Goal: Task Accomplishment & Management: Use online tool/utility

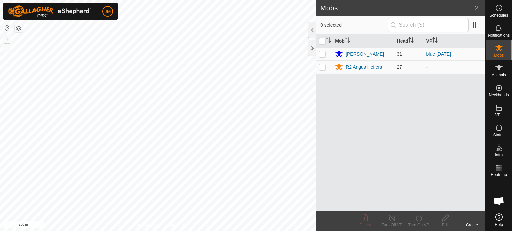
scroll to position [461, 0]
click at [204, 231] on html "JM Schedules Notifications Mobs Animals Neckbands VPs Status Infra Heatmap Help…" at bounding box center [256, 115] width 512 height 231
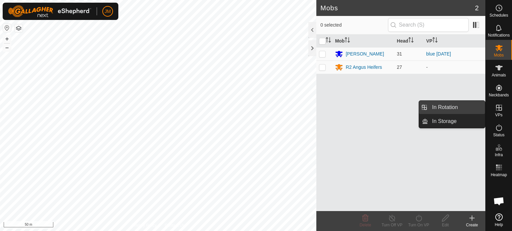
click at [449, 111] on link "In Rotation" at bounding box center [456, 107] width 57 height 13
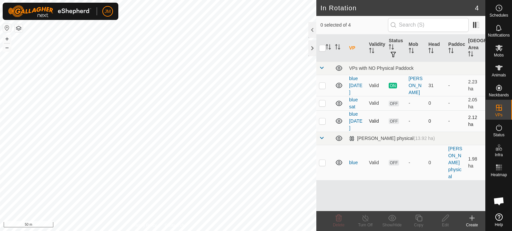
click at [322, 122] on p-checkbox at bounding box center [322, 121] width 7 height 5
checkbox input "true"
click at [322, 102] on p-checkbox at bounding box center [322, 103] width 7 height 5
click at [337, 219] on icon at bounding box center [338, 218] width 6 height 7
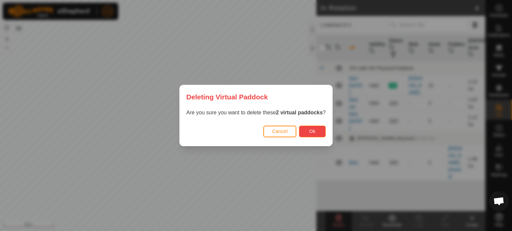
click at [314, 136] on button "Ok" at bounding box center [312, 132] width 27 height 12
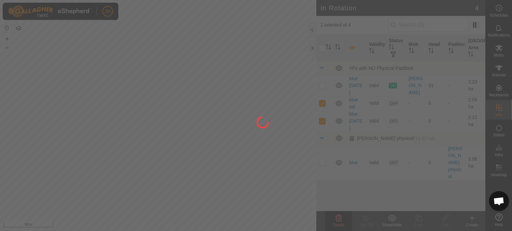
checkbox input "false"
click at [468, 219] on div at bounding box center [256, 115] width 512 height 231
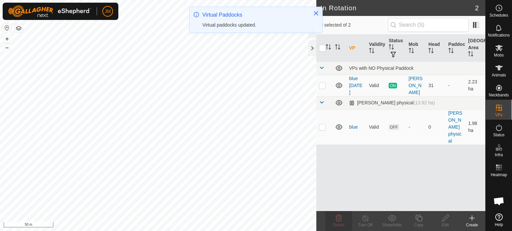
click at [472, 217] on icon at bounding box center [472, 218] width 8 height 8
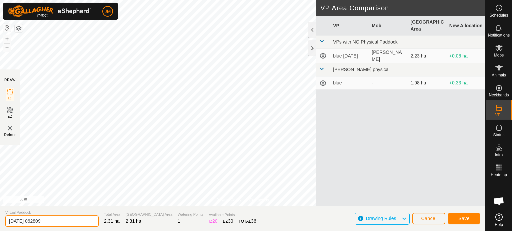
click at [56, 222] on input "[DATE] 062809" at bounding box center [51, 222] width 93 height 12
type input "2"
type input "blue tues"
click at [468, 218] on span "Save" at bounding box center [463, 218] width 11 height 5
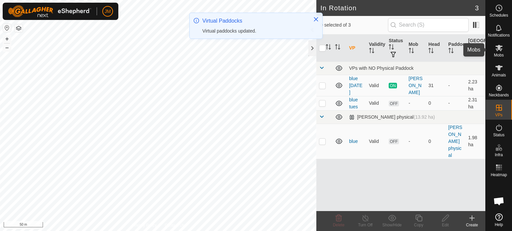
click at [500, 53] on es-mob-svg-icon at bounding box center [499, 48] width 12 height 11
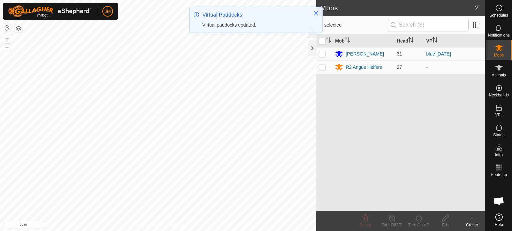
click at [323, 54] on p-checkbox at bounding box center [322, 53] width 7 height 5
checkbox input "true"
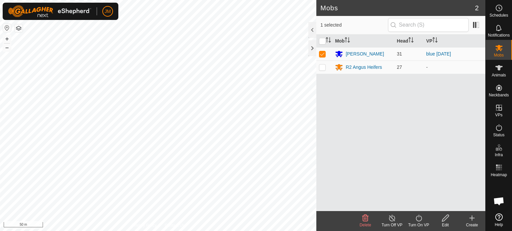
click at [420, 220] on icon at bounding box center [418, 218] width 8 height 8
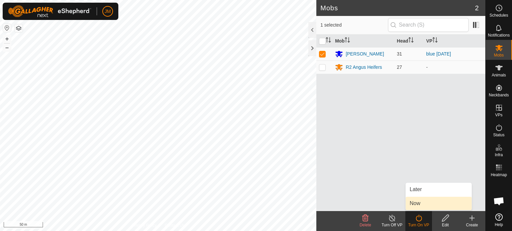
click at [421, 205] on link "Now" at bounding box center [438, 203] width 66 height 13
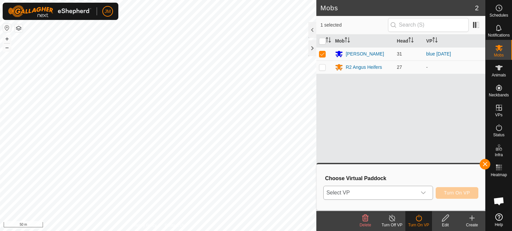
click at [414, 193] on span "Select VP" at bounding box center [369, 193] width 93 height 13
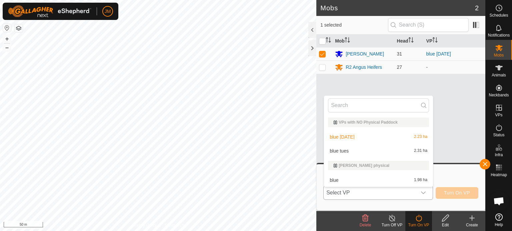
click at [404, 156] on li "blue tues 2.31 ha" at bounding box center [378, 151] width 109 height 13
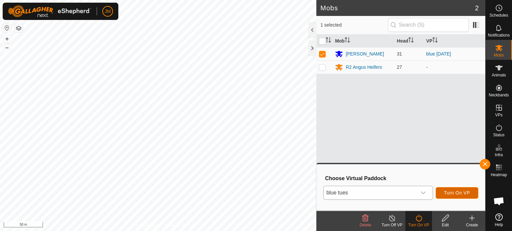
click at [446, 190] on button "Turn On VP" at bounding box center [456, 194] width 43 height 12
